Goal: Communication & Community: Answer question/provide support

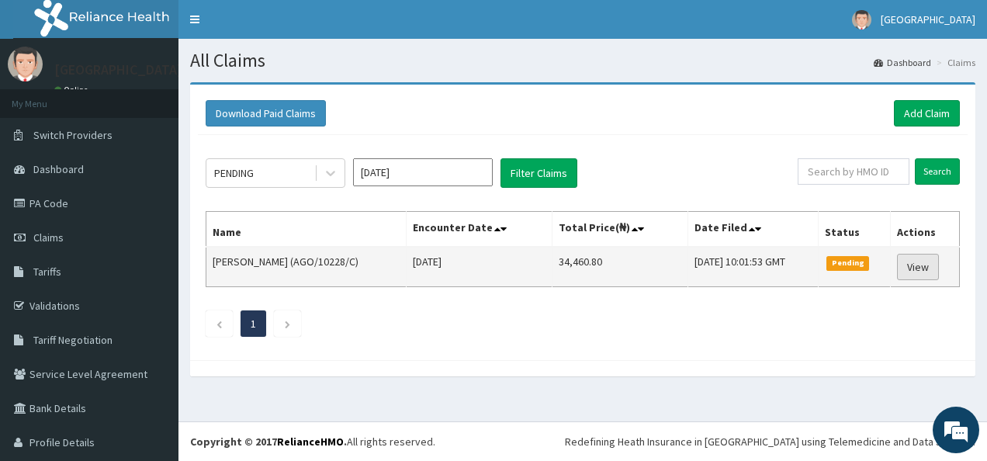
click at [914, 264] on link "View" at bounding box center [918, 267] width 42 height 26
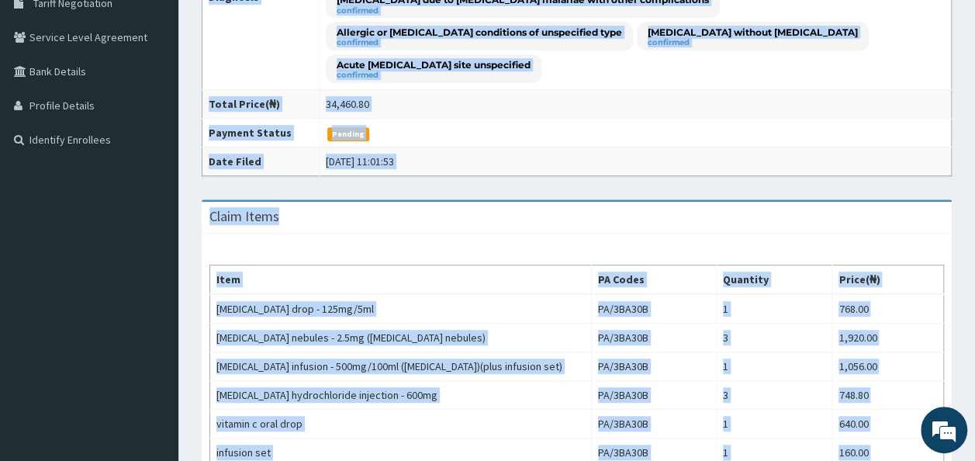
scroll to position [334, 0]
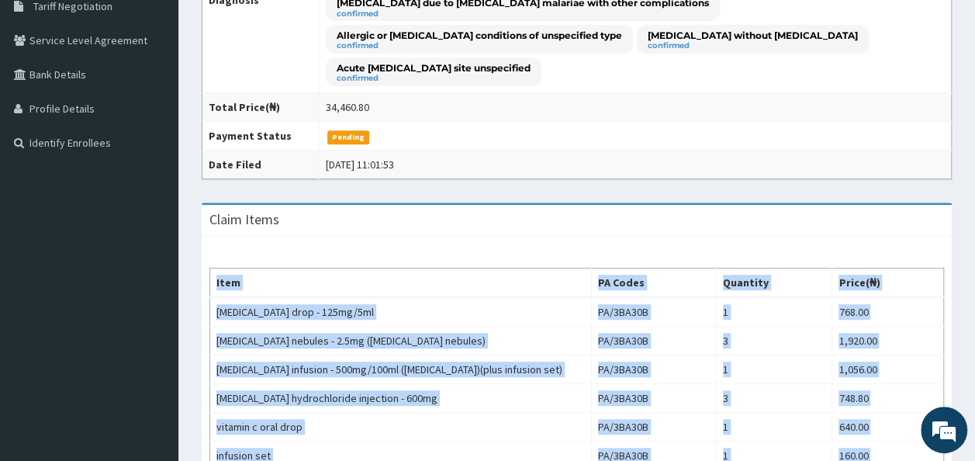
drag, startPoint x: 980, startPoint y: 9, endPoint x: 782, endPoint y: 227, distance: 294.4
click at [782, 227] on div "Claim Items" at bounding box center [577, 221] width 750 height 32
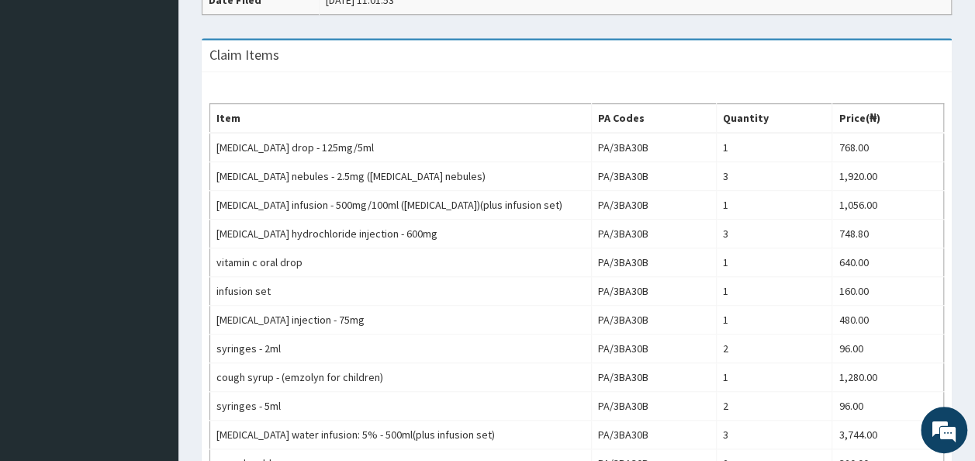
scroll to position [489, 0]
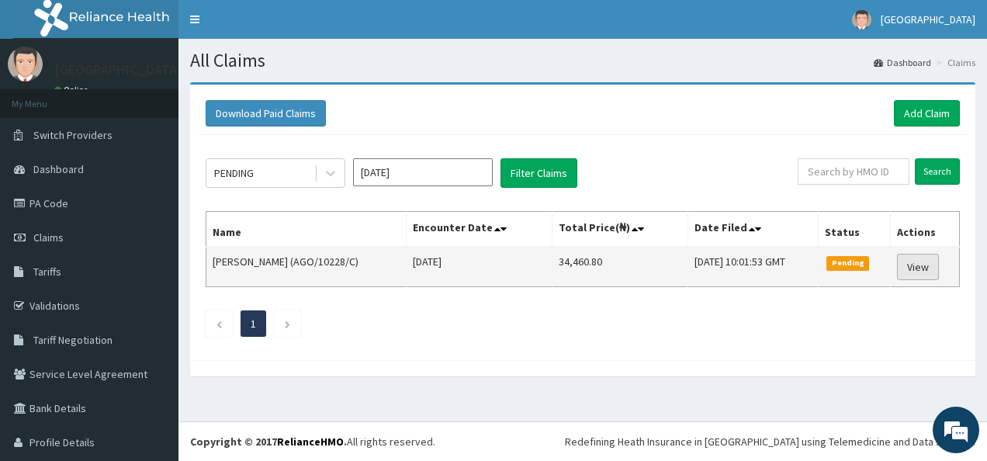
click at [908, 263] on link "View" at bounding box center [918, 267] width 42 height 26
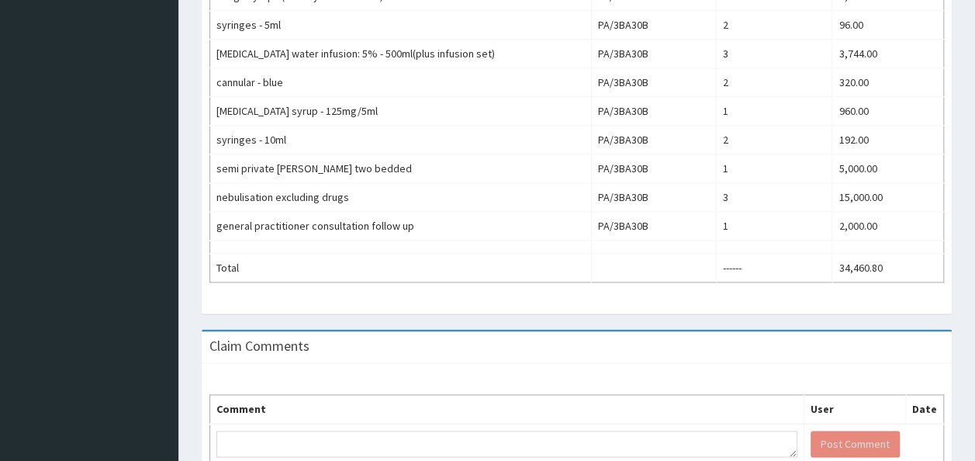
scroll to position [959, 0]
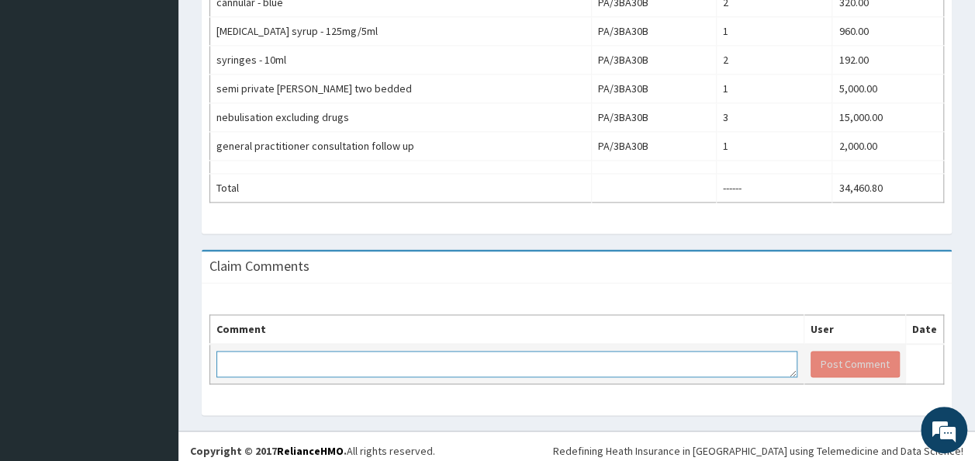
click at [244, 353] on textarea at bounding box center [506, 364] width 581 height 26
type textarea "PLEASE REVIEW AND PAY CLAIM"
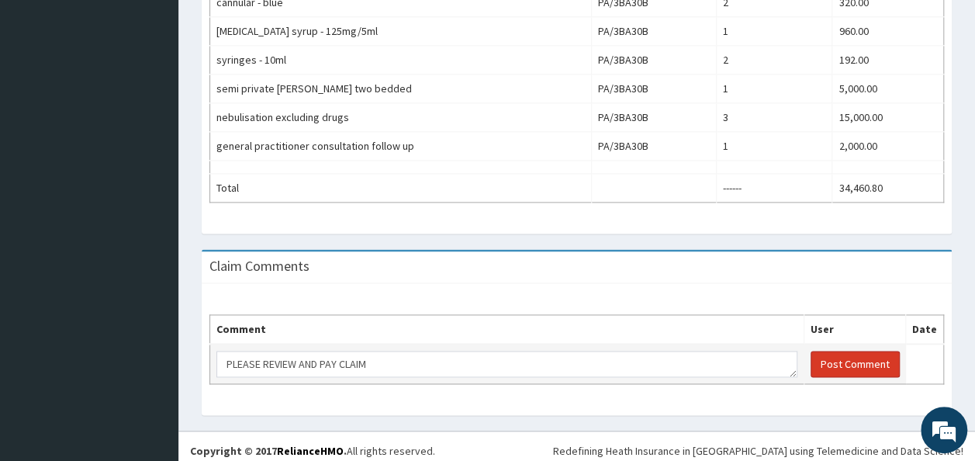
click at [843, 355] on button "Post Comment" at bounding box center [855, 364] width 89 height 26
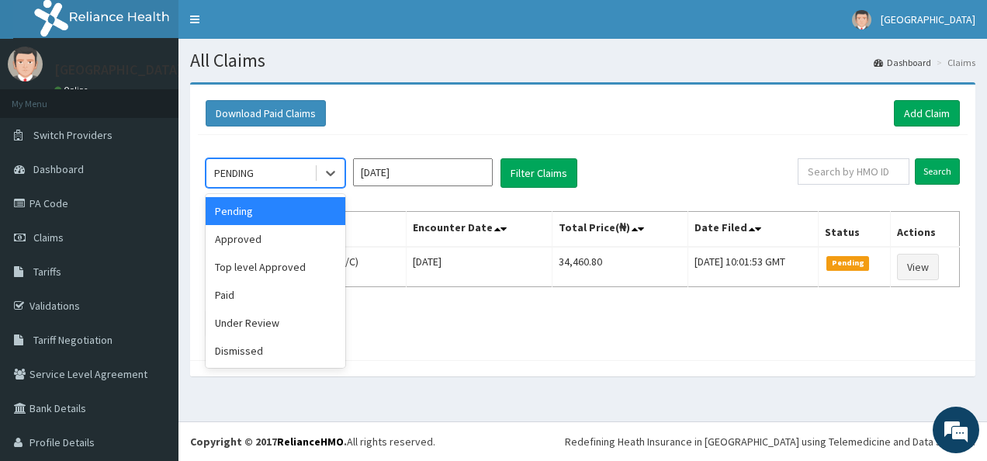
click at [258, 164] on div "PENDING" at bounding box center [260, 173] width 108 height 25
click at [257, 320] on div "Under Review" at bounding box center [276, 323] width 140 height 28
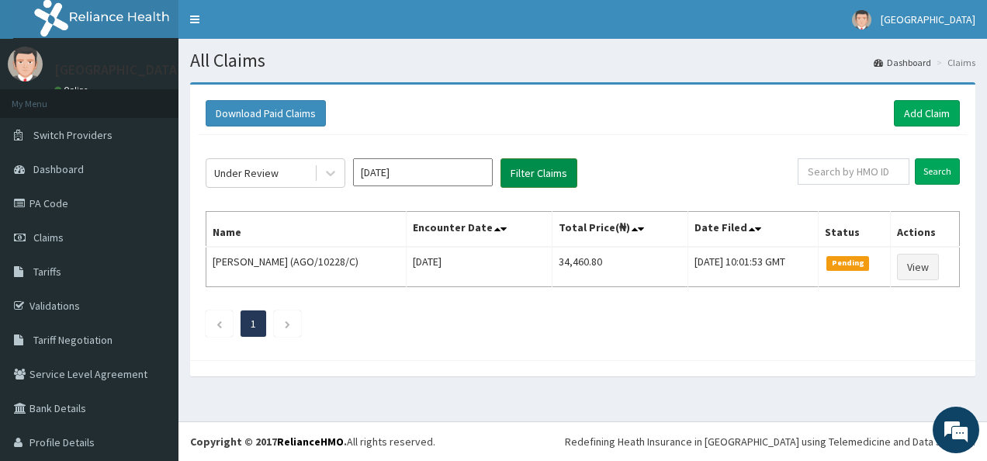
click at [525, 166] on button "Filter Claims" at bounding box center [538, 172] width 77 height 29
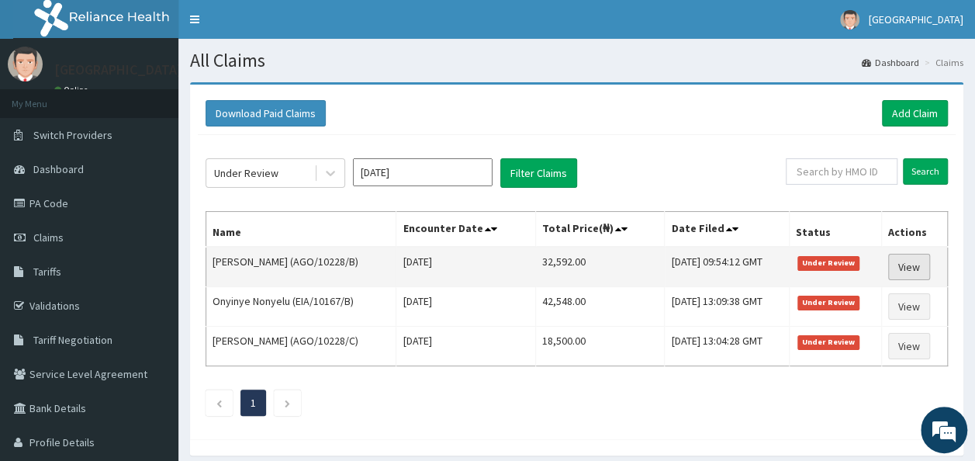
click at [905, 261] on link "View" at bounding box center [909, 267] width 42 height 26
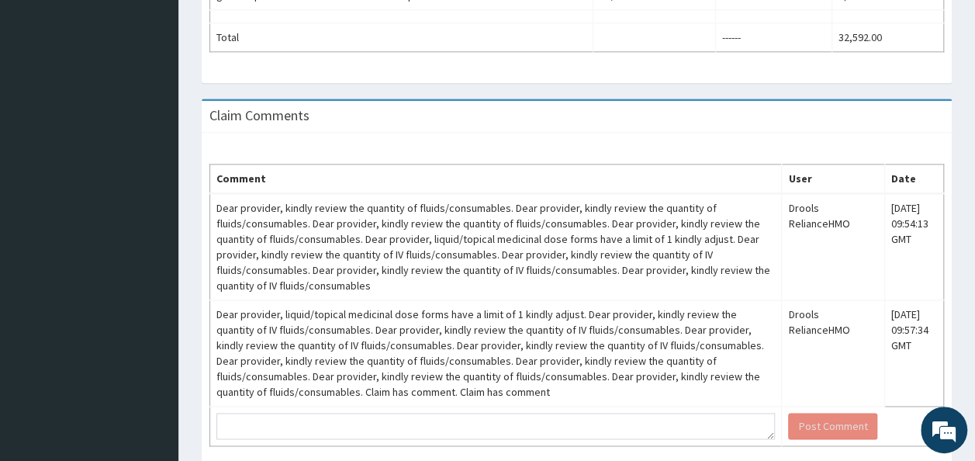
scroll to position [976, 0]
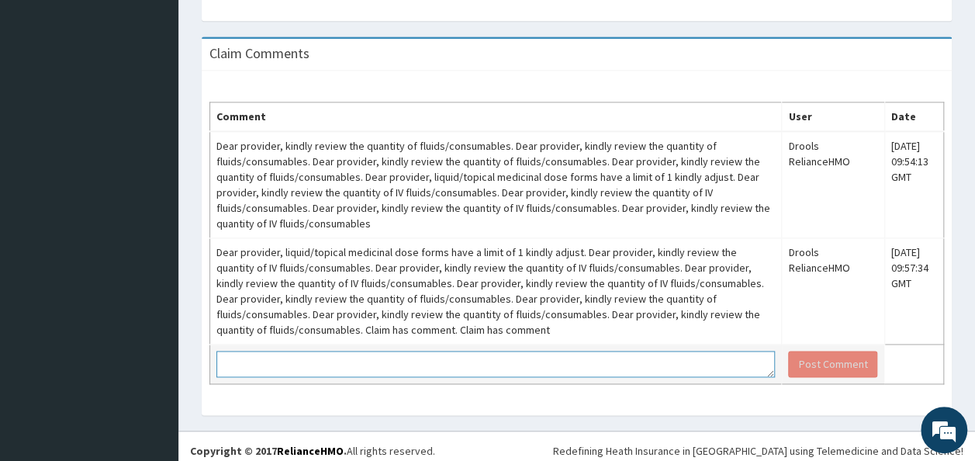
click at [246, 353] on textarea at bounding box center [495, 364] width 559 height 26
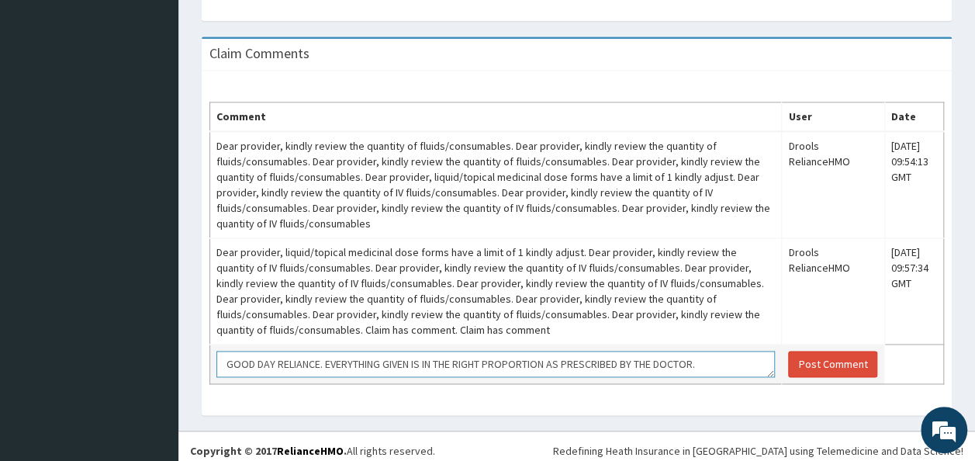
scroll to position [10, 0]
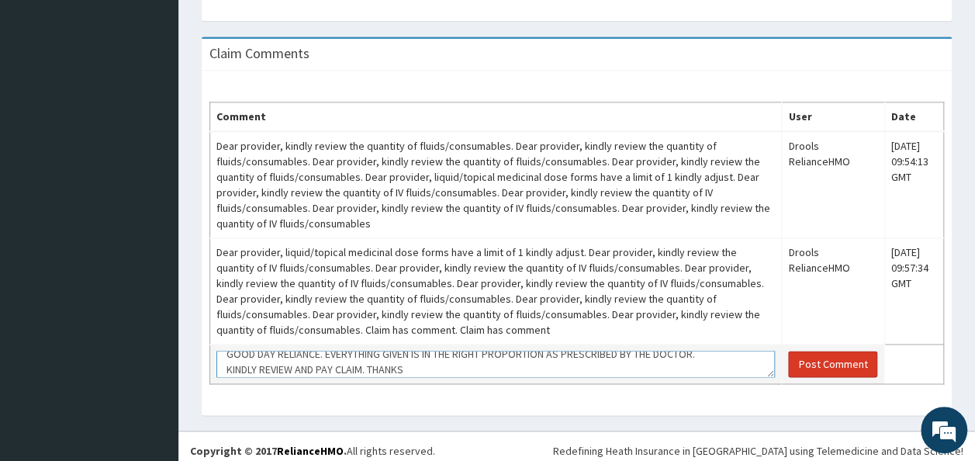
type textarea "GOOD DAY RELIANCE. EVERYTHING GIVEN IS IN THE RIGHT PROPORTION AS PRESCRIBED BY…"
click at [820, 355] on button "Post Comment" at bounding box center [832, 364] width 89 height 26
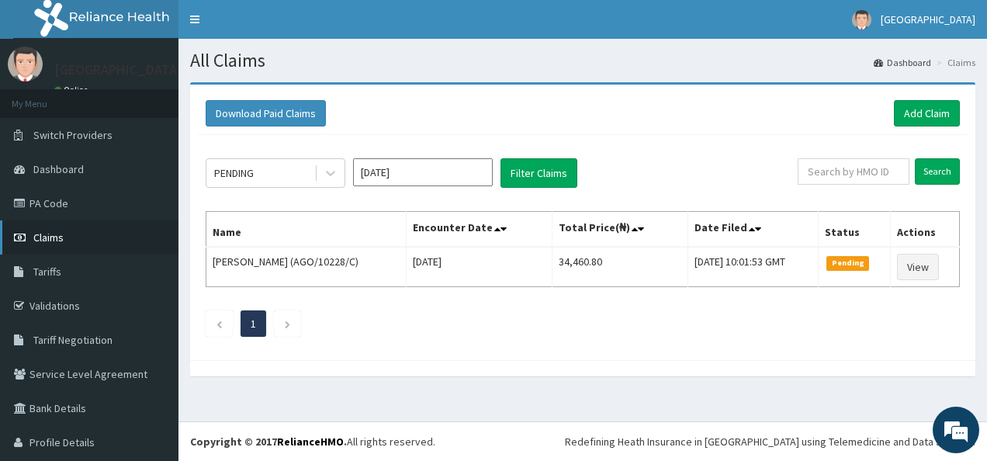
click at [53, 232] on span "Claims" at bounding box center [48, 237] width 30 height 14
click at [50, 234] on span "Claims" at bounding box center [48, 237] width 30 height 14
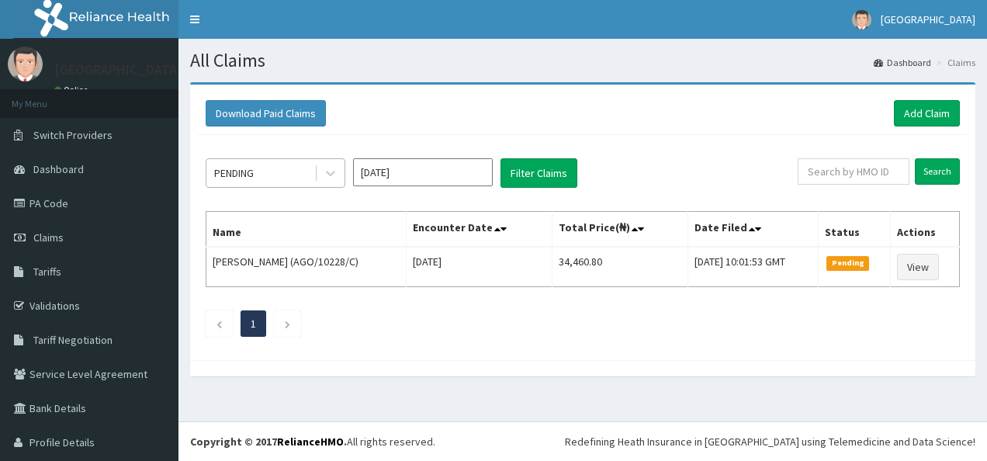
click at [272, 170] on div "PENDING" at bounding box center [260, 173] width 108 height 25
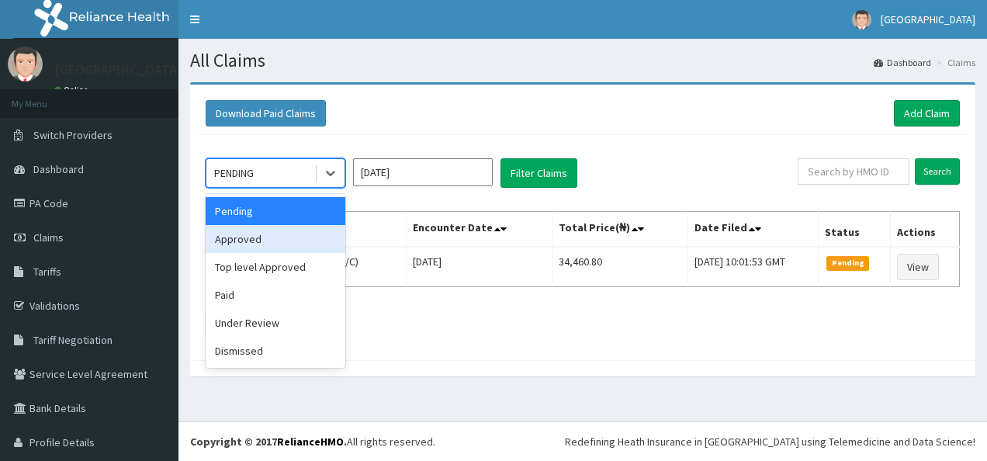
click at [262, 239] on div "Approved" at bounding box center [276, 239] width 140 height 28
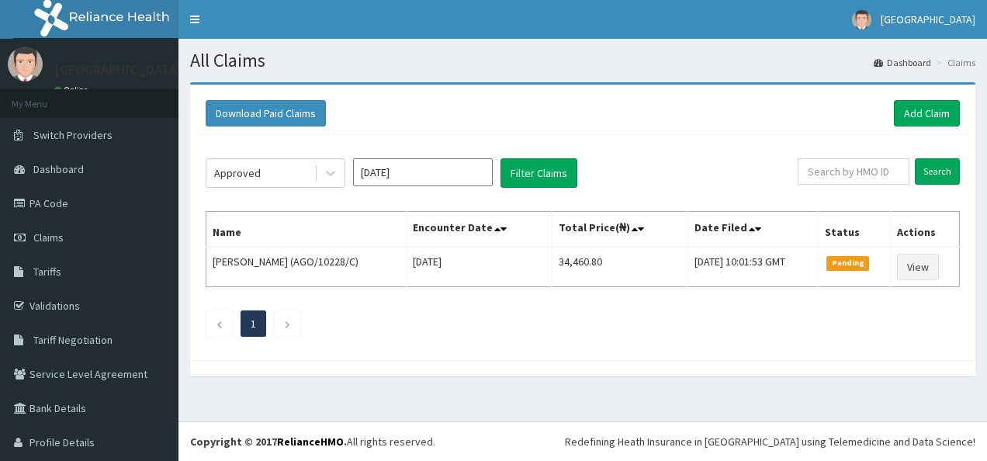
click at [262, 239] on th "Name" at bounding box center [306, 230] width 200 height 36
click at [542, 171] on button "Filter Claims" at bounding box center [538, 172] width 77 height 29
click at [537, 168] on button "Filter Claims" at bounding box center [538, 172] width 77 height 29
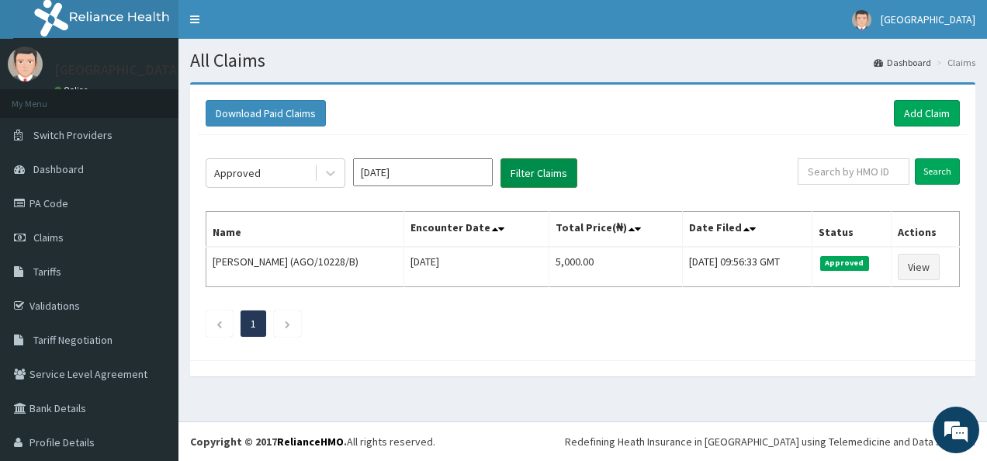
click at [543, 175] on button "Filter Claims" at bounding box center [538, 172] width 77 height 29
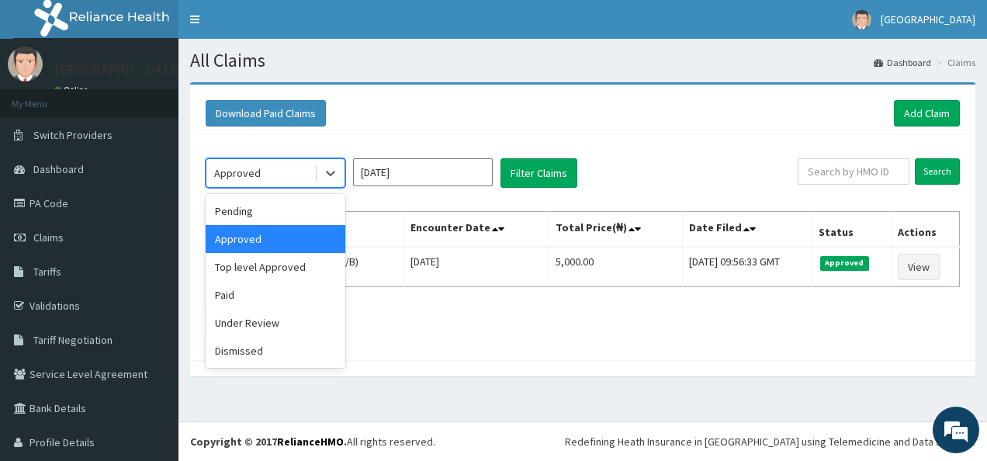
click at [244, 169] on div "Approved" at bounding box center [237, 173] width 47 height 16
click at [244, 266] on div "Top level Approved" at bounding box center [276, 267] width 140 height 28
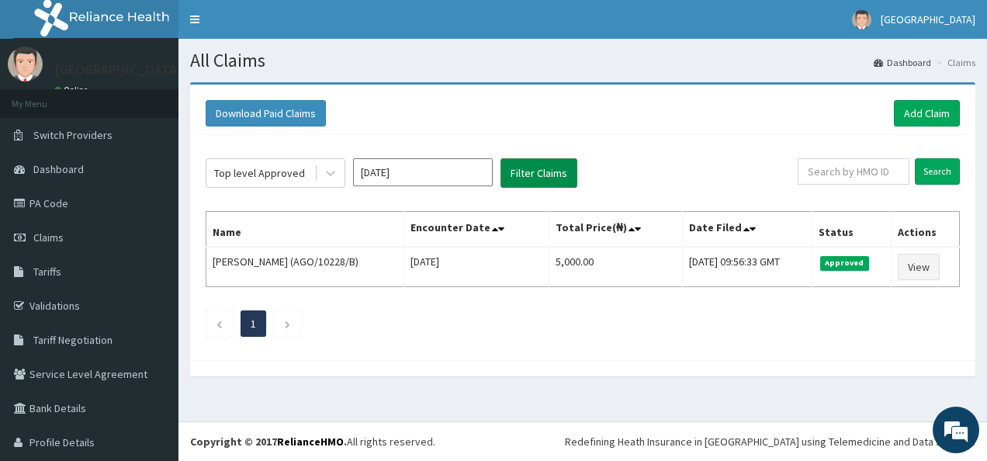
click at [528, 172] on button "Filter Claims" at bounding box center [538, 172] width 77 height 29
